Goal: Information Seeking & Learning: Learn about a topic

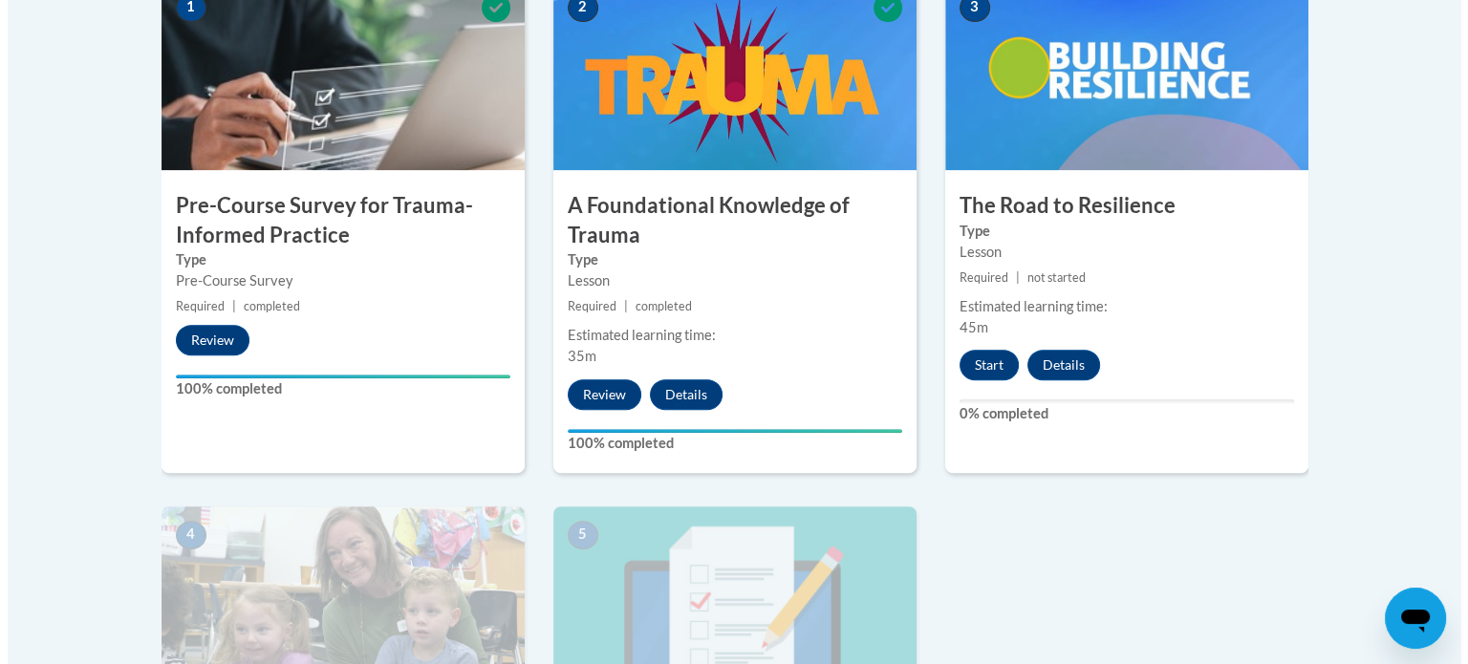
scroll to position [640, 0]
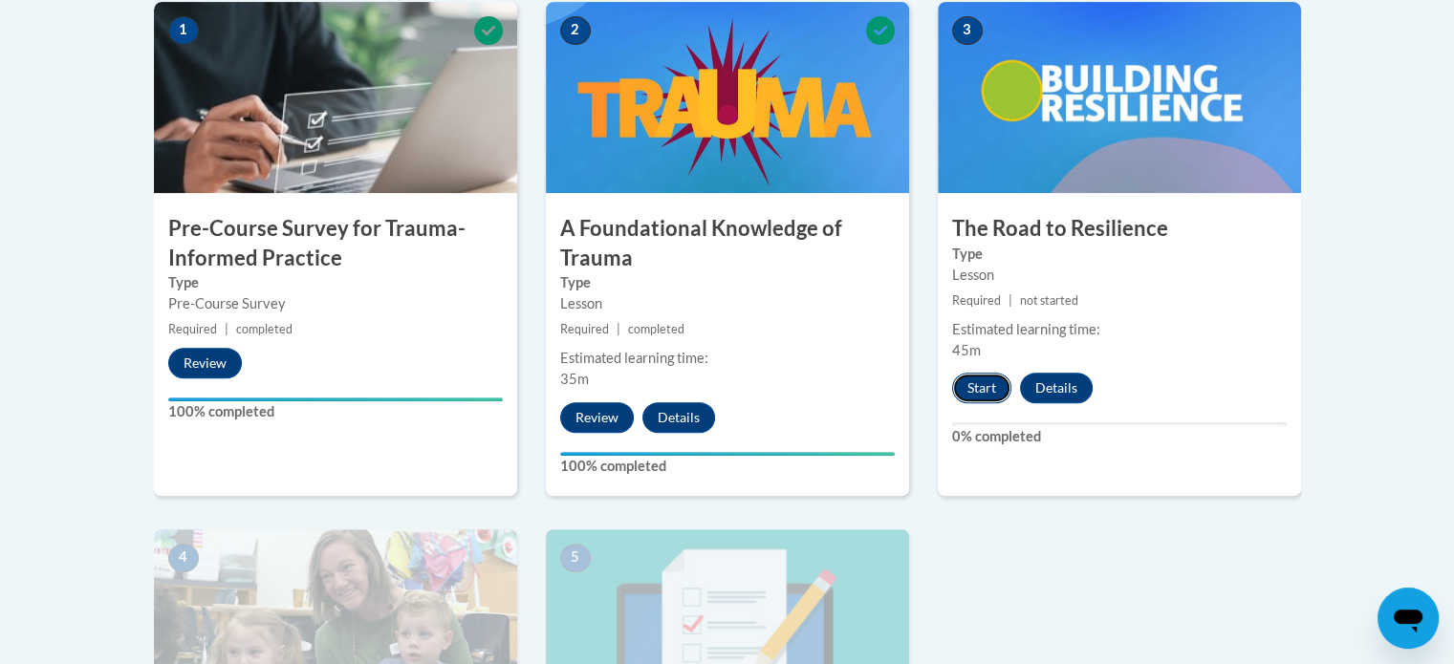
click at [972, 386] on button "Start" at bounding box center [981, 388] width 59 height 31
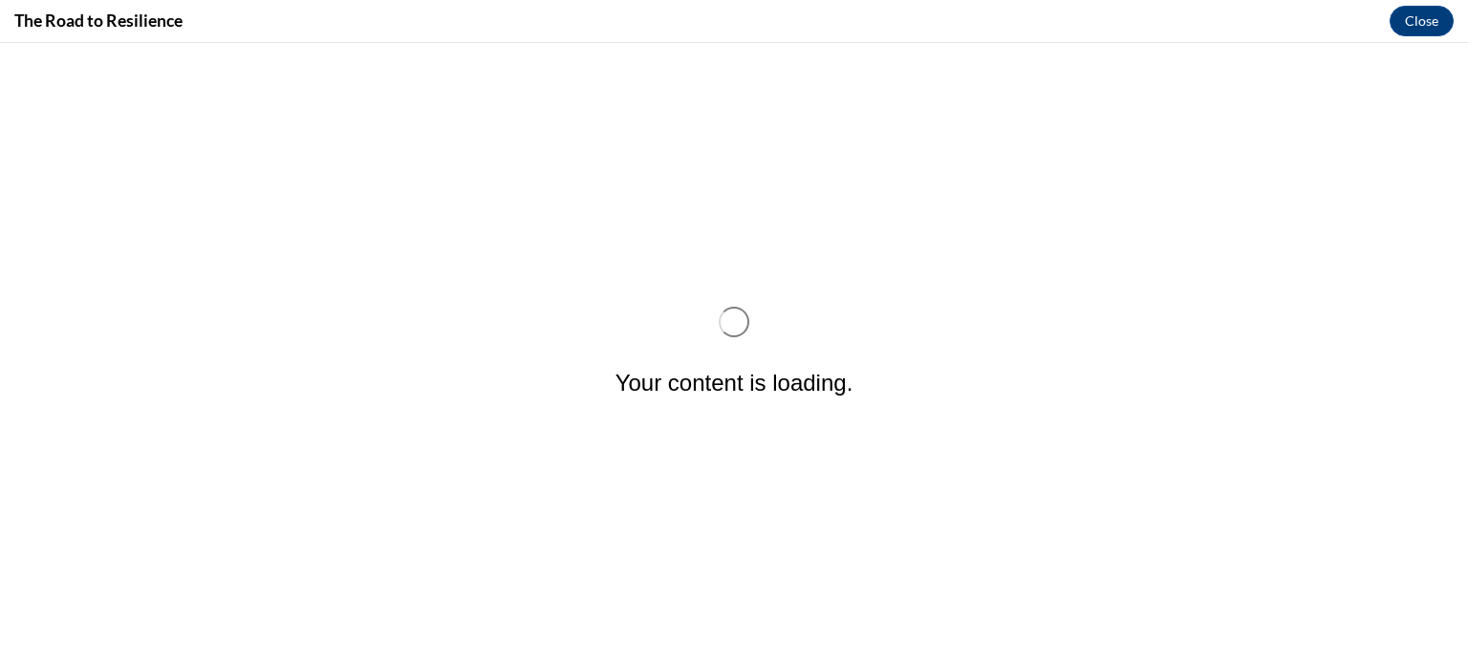
scroll to position [0, 0]
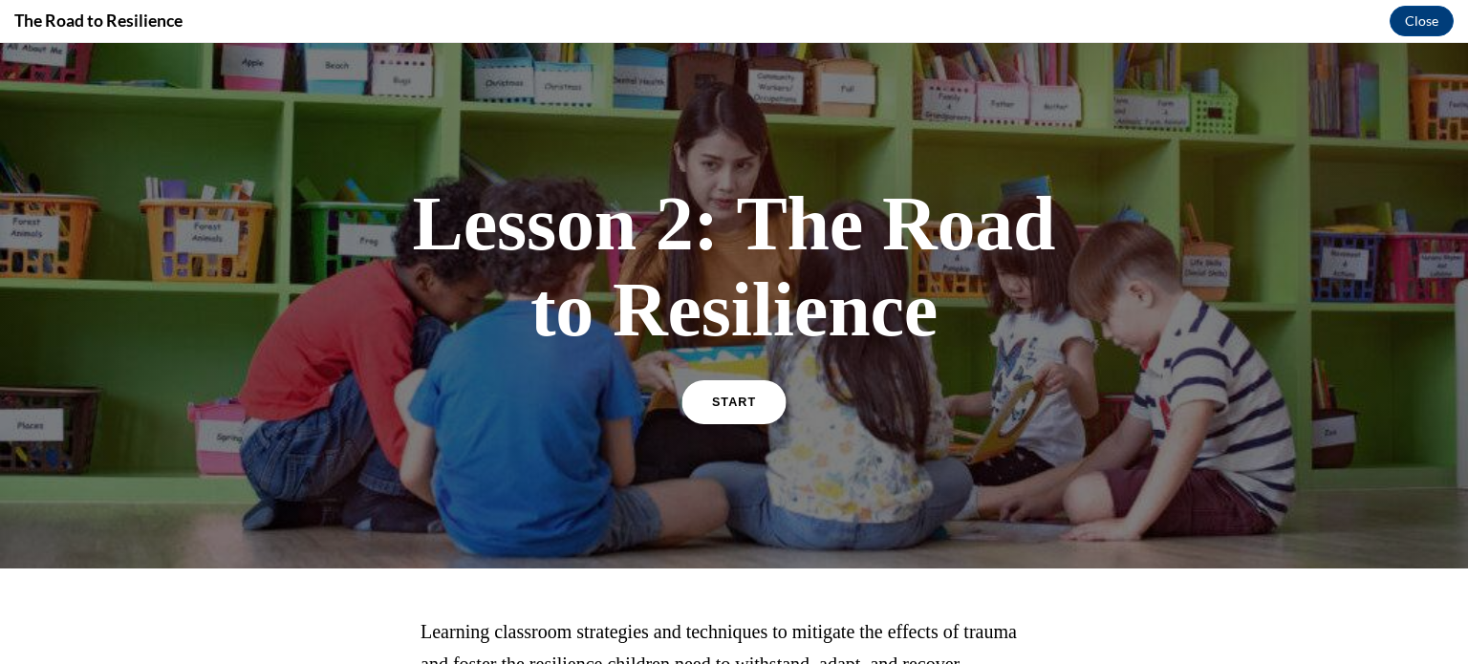
click at [732, 396] on span "START" at bounding box center [734, 403] width 44 height 14
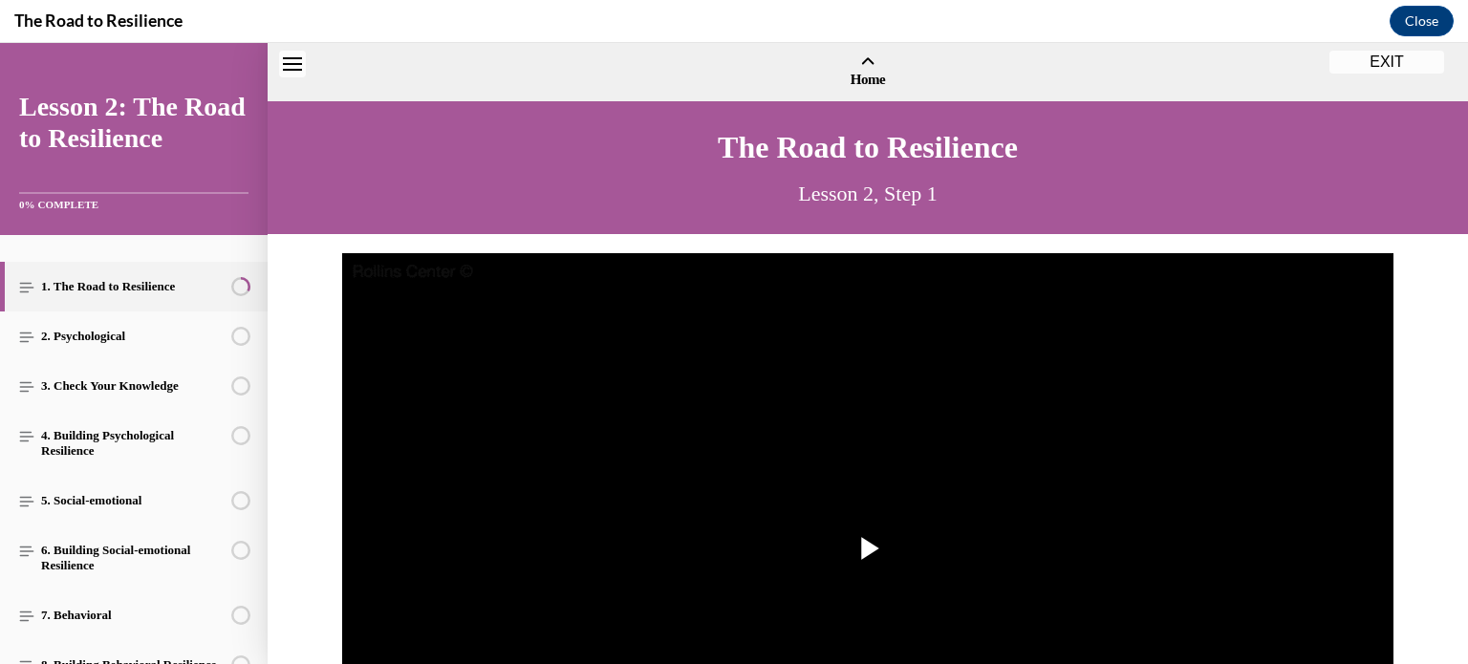
scroll to position [57, 0]
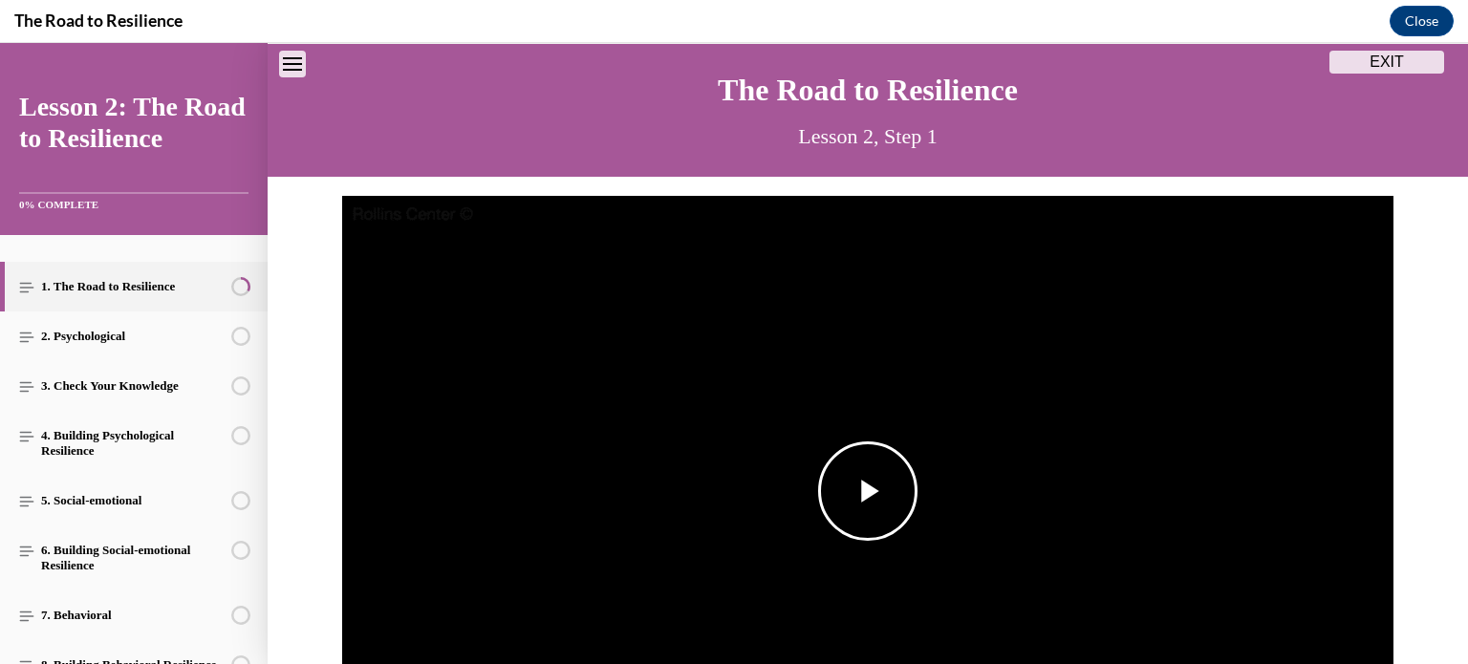
click at [868, 491] on span "Video player" at bounding box center [868, 491] width 0 height 0
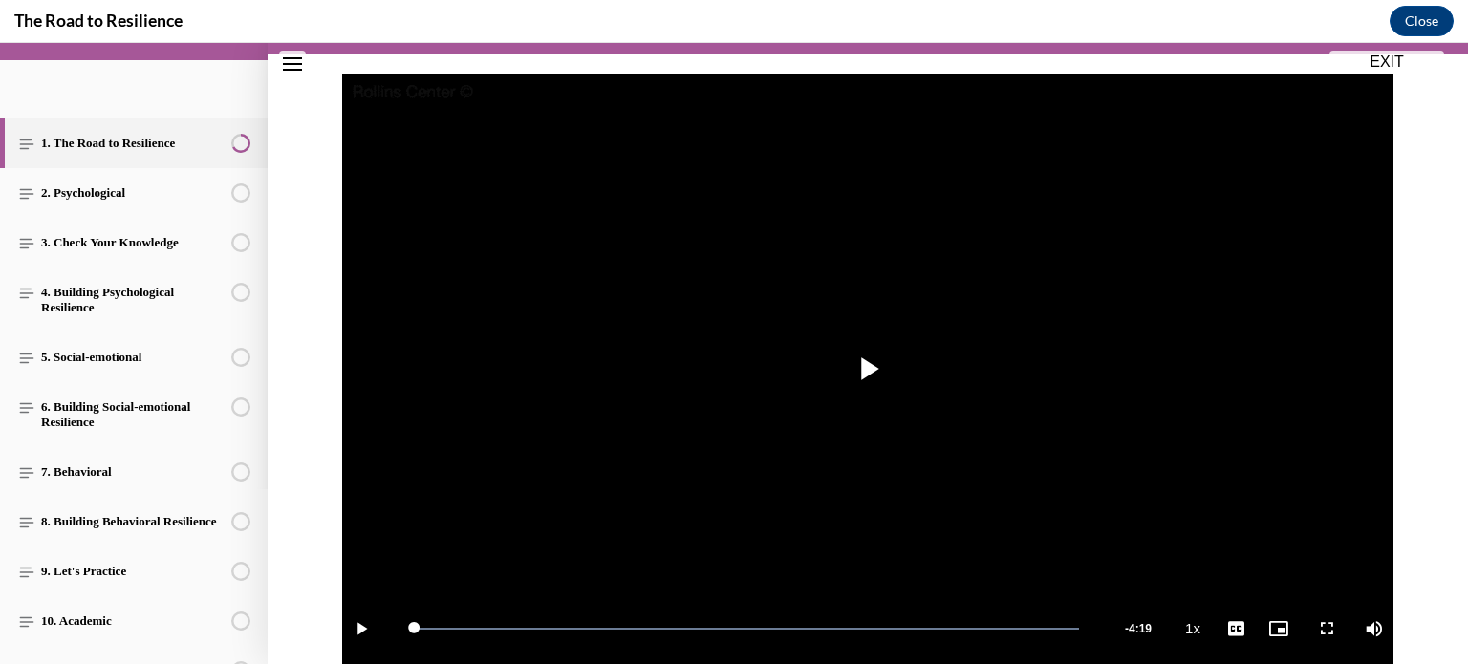
scroll to position [401, 0]
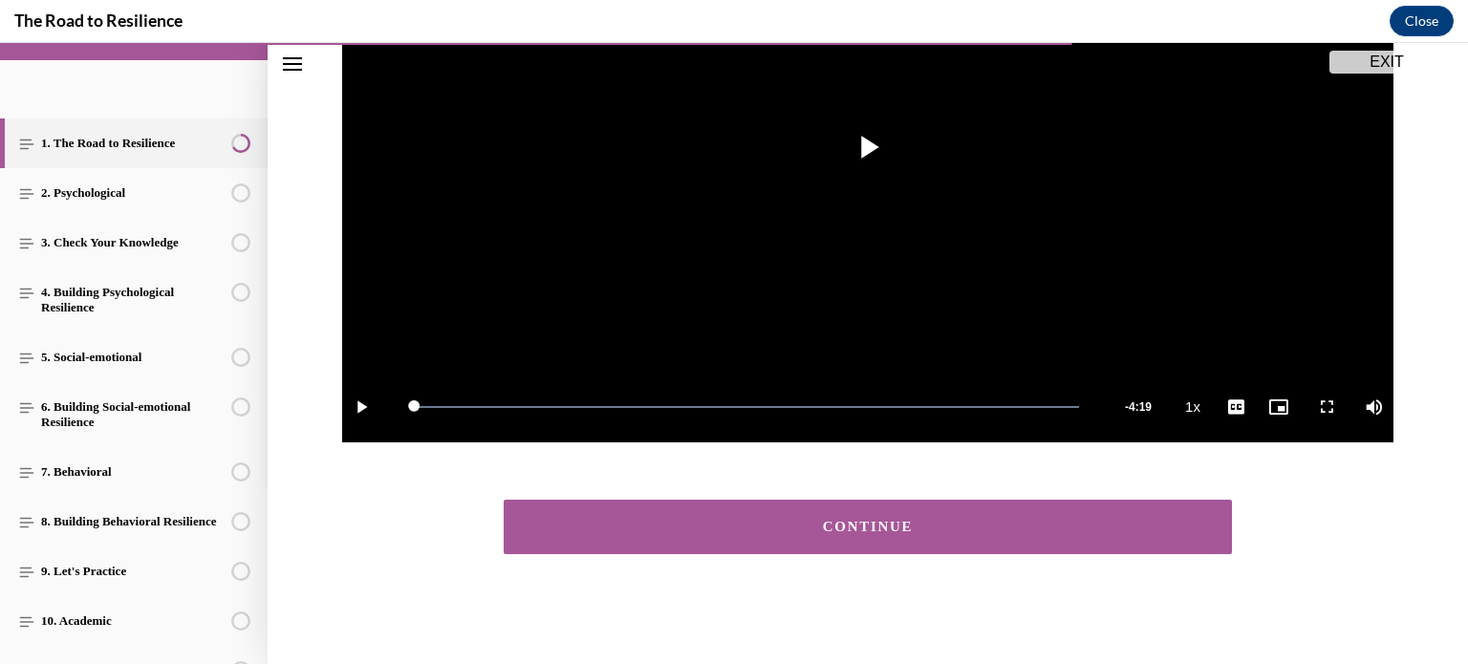
click at [858, 530] on div "CONTINUE" at bounding box center [867, 527] width 669 height 14
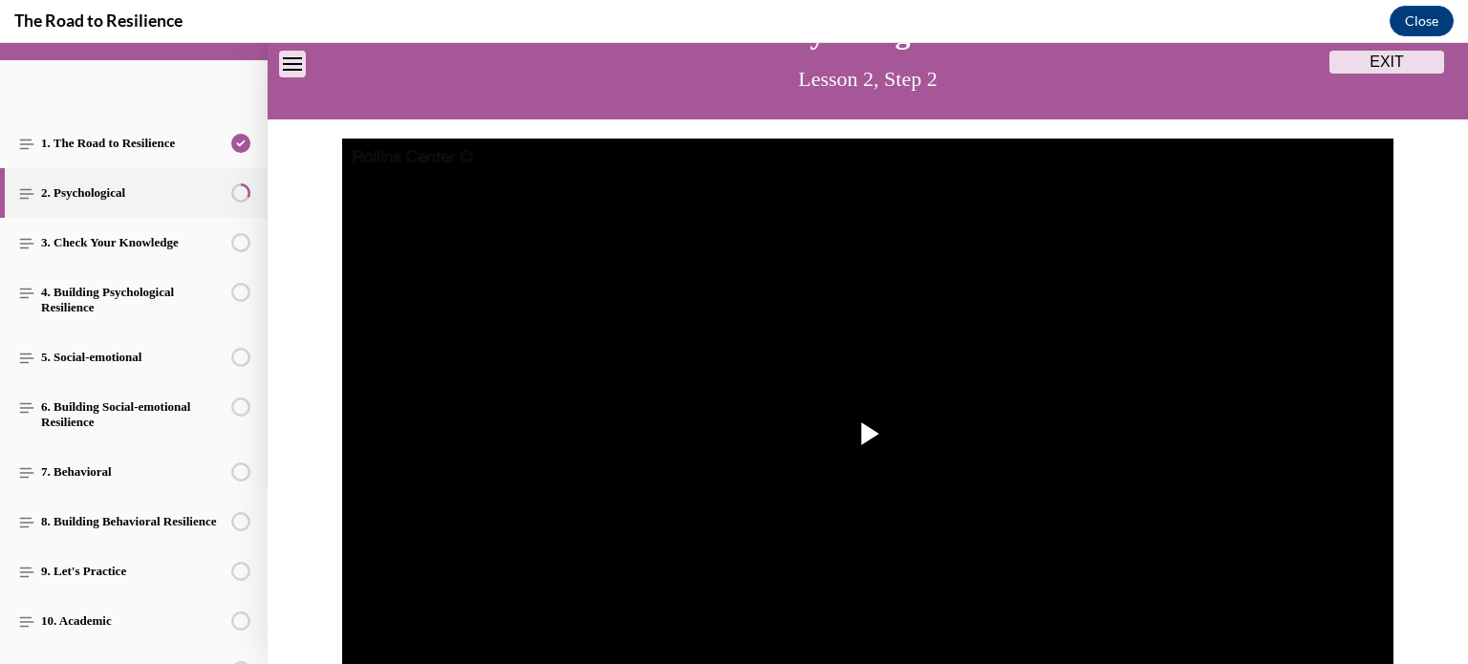
scroll to position [119, 0]
